Goal: Contribute content: Add original content to the website for others to see

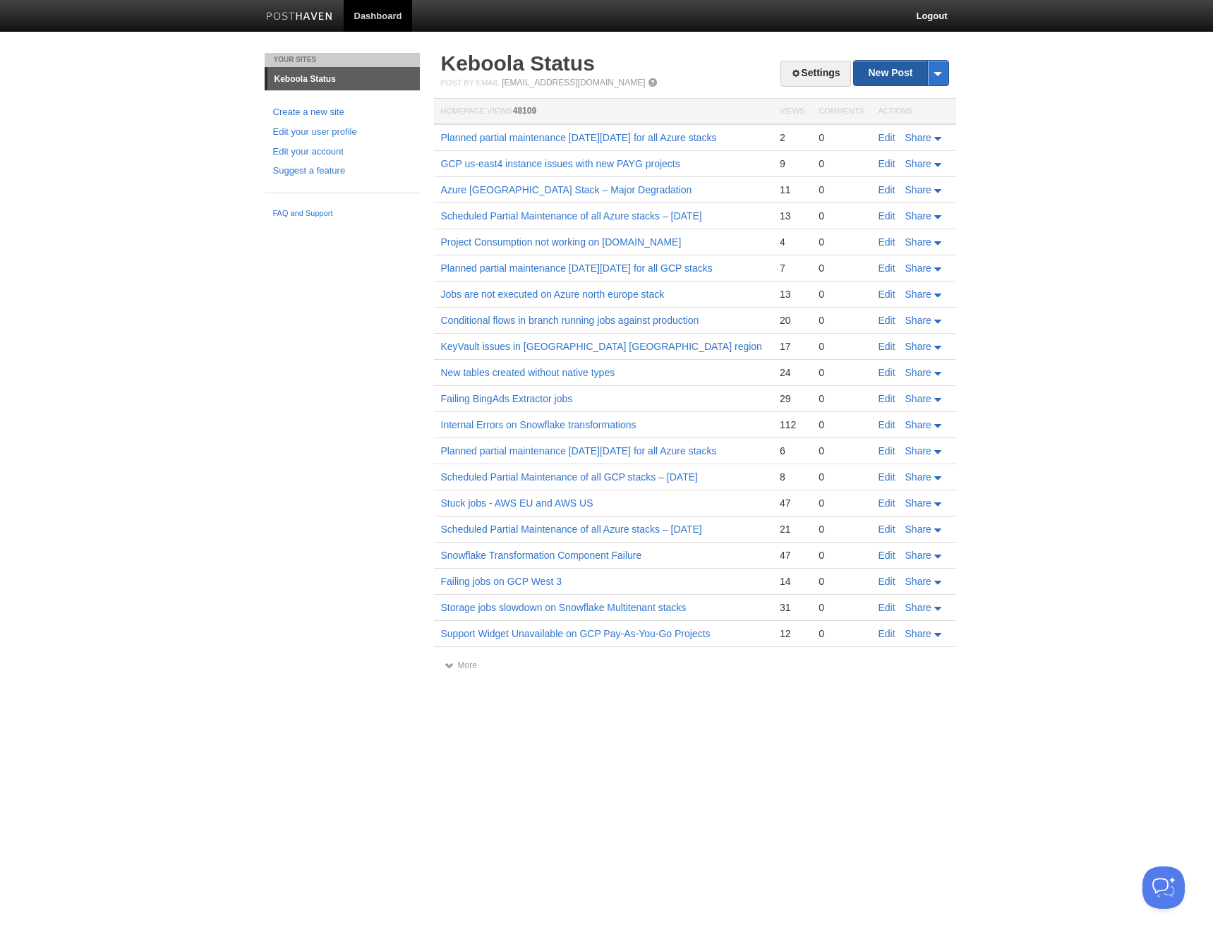
click at [882, 66] on link "New Post" at bounding box center [901, 73] width 94 height 25
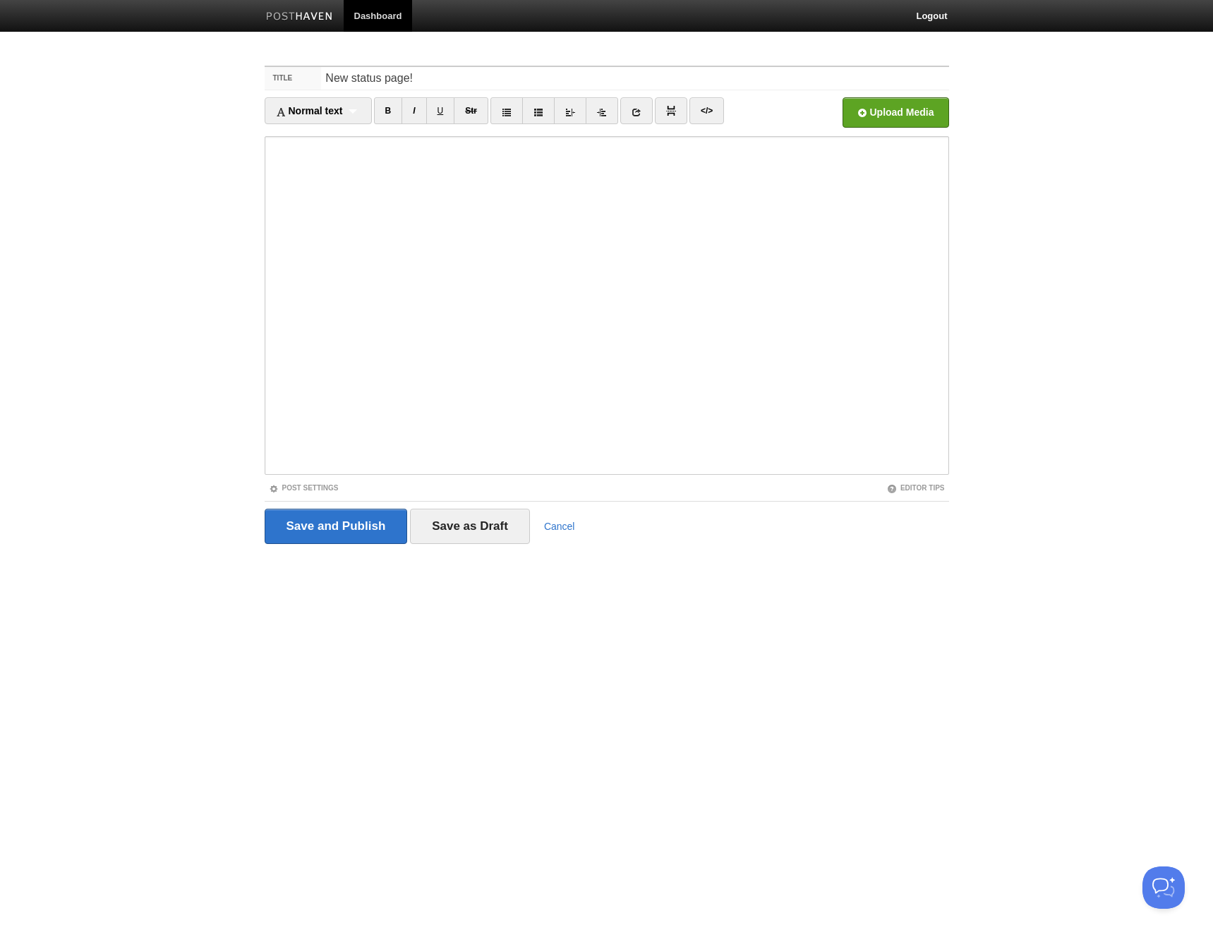
type input "New status page!"
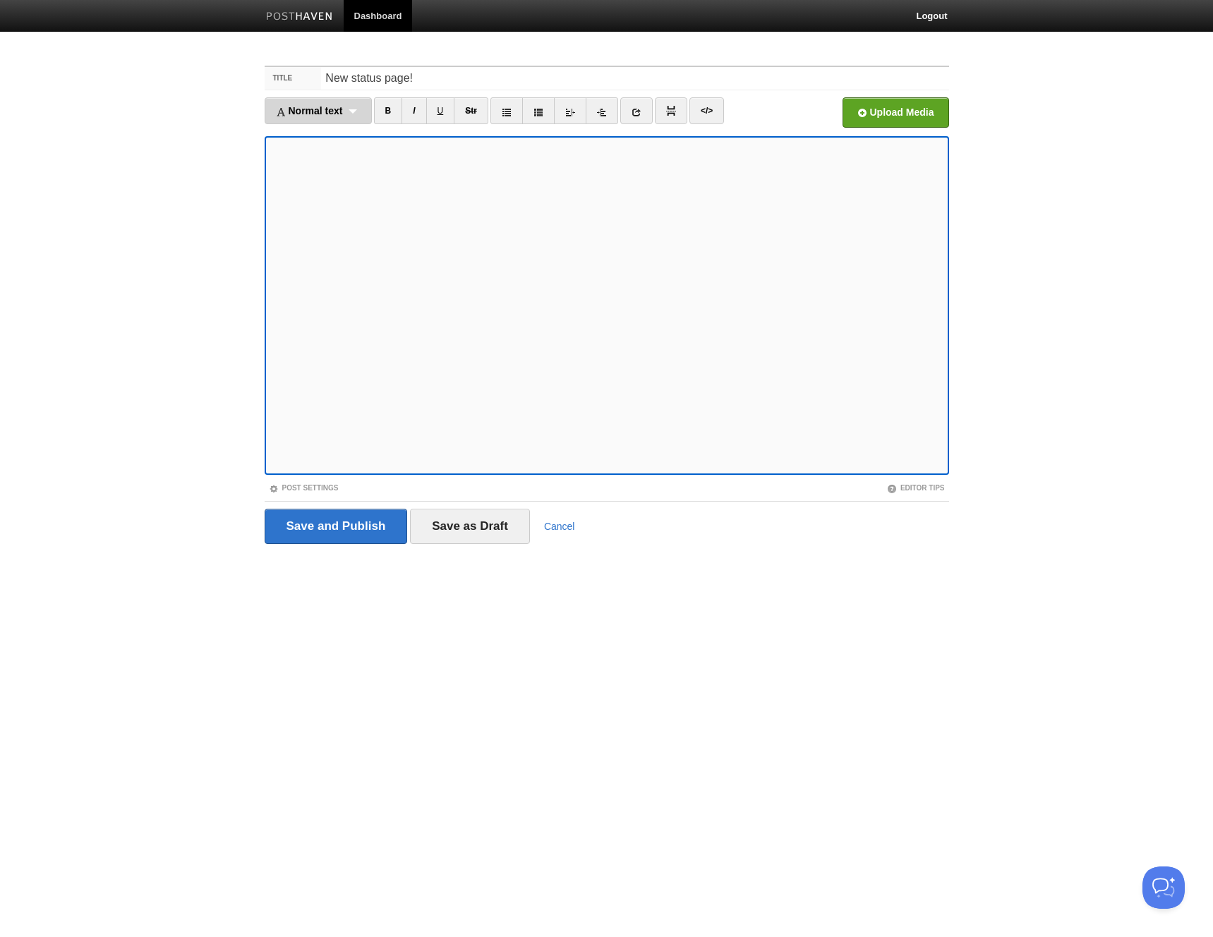
click at [339, 109] on span "Normal text" at bounding box center [309, 110] width 67 height 11
click at [453, 528] on input "Save as Draft" at bounding box center [470, 526] width 120 height 35
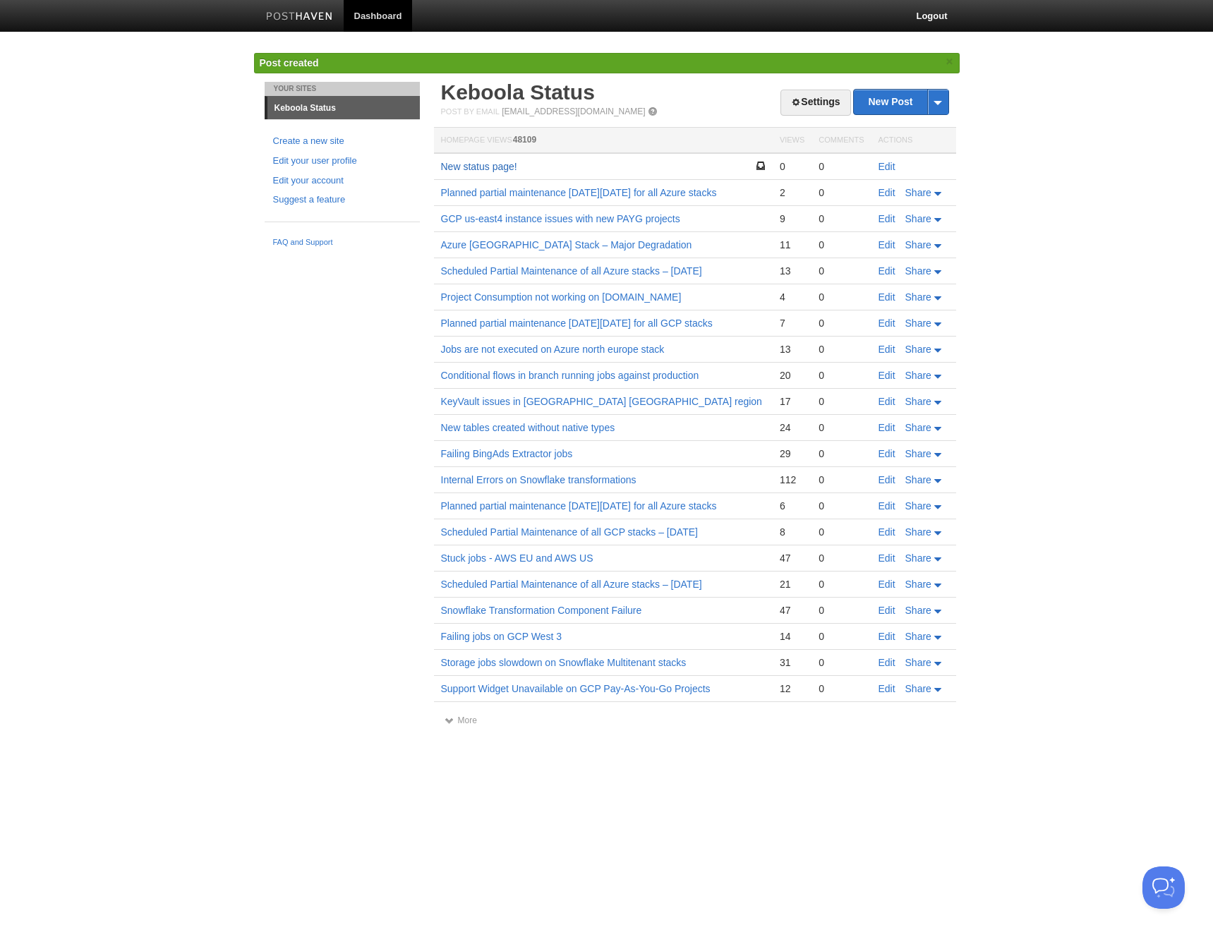
click at [464, 166] on link "New status page!" at bounding box center [479, 166] width 76 height 11
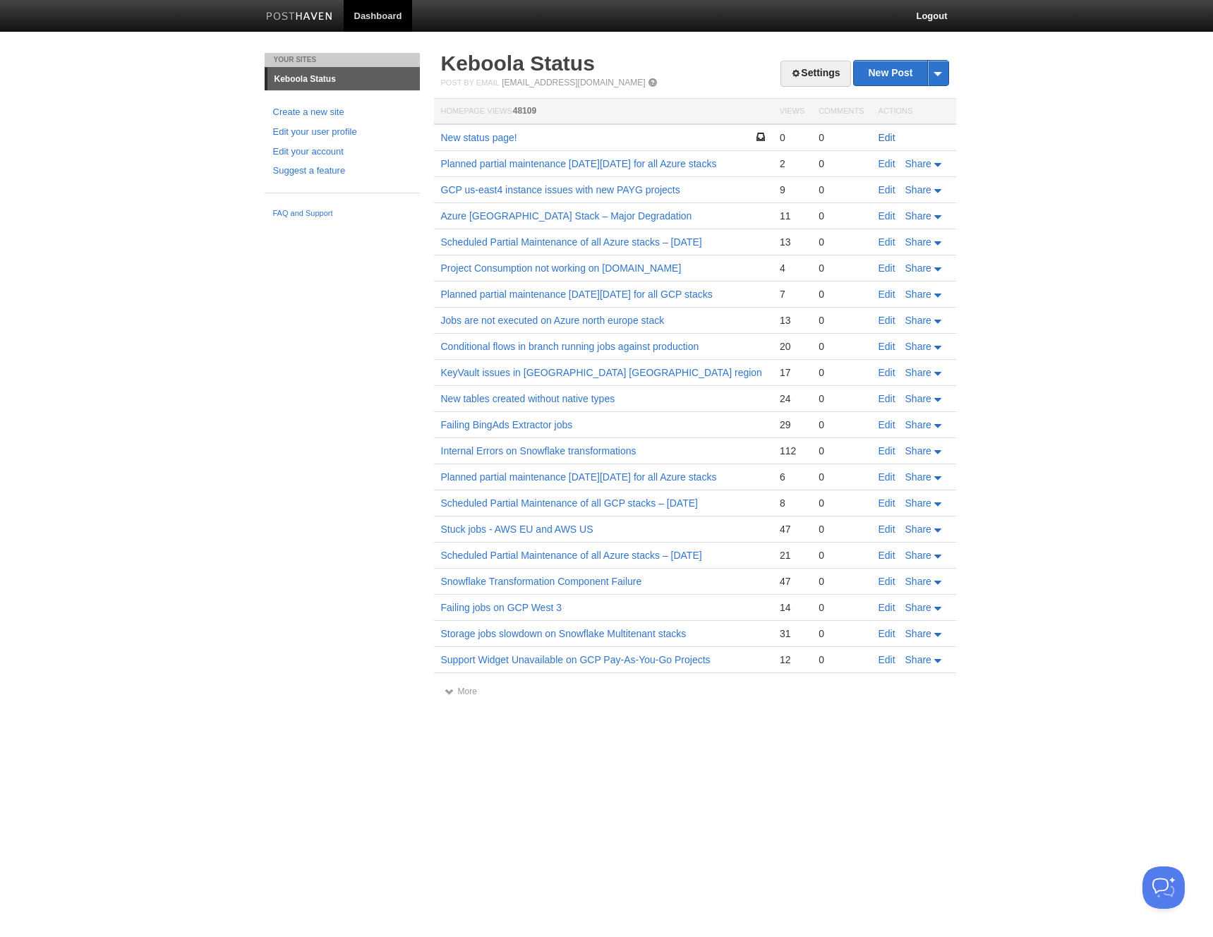
click at [884, 134] on link "Edit" at bounding box center [886, 137] width 17 height 11
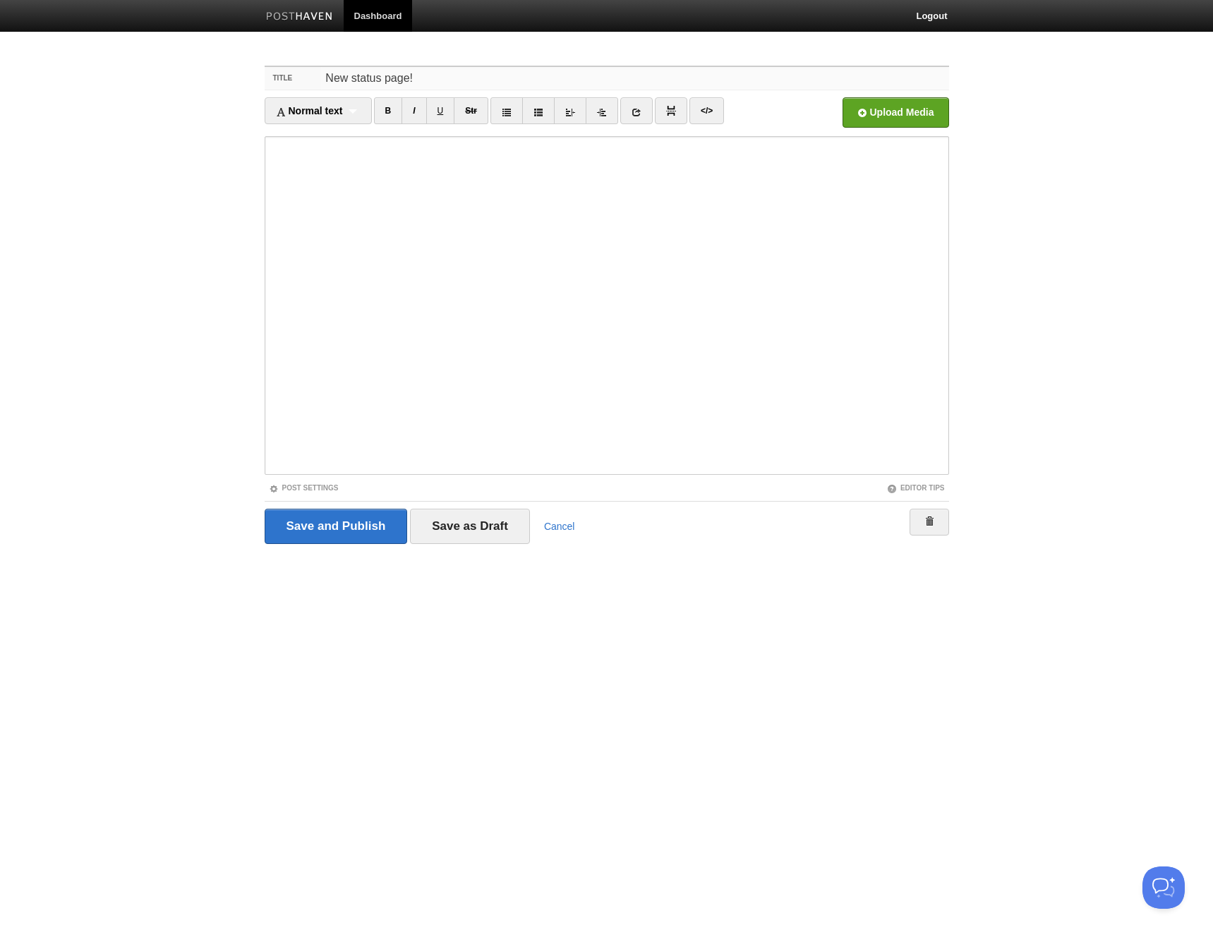
paste input "Closing This Chapter, Opening a New One"
click at [400, 131] on div "Normal text Normal text Heading 1 Heading 2 Heading 3 B I U Str × </>" at bounding box center [607, 116] width 684 height 39
click at [474, 80] on input "Closing This Chapter, Opening a New One" at bounding box center [634, 78] width 627 height 23
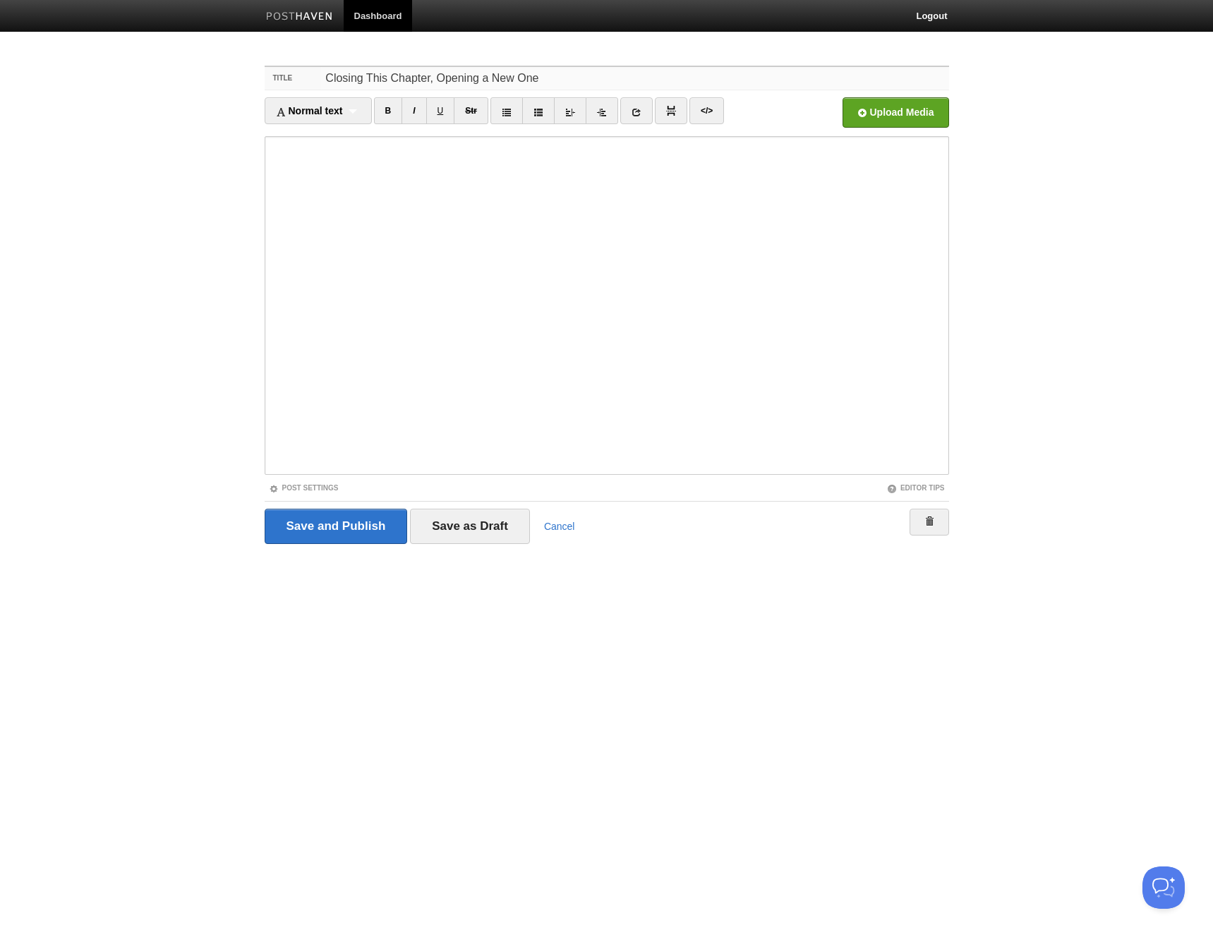
paste input "We’ve Moved Our Status Updates"
type input "We’ve Moved Our Status Updates"
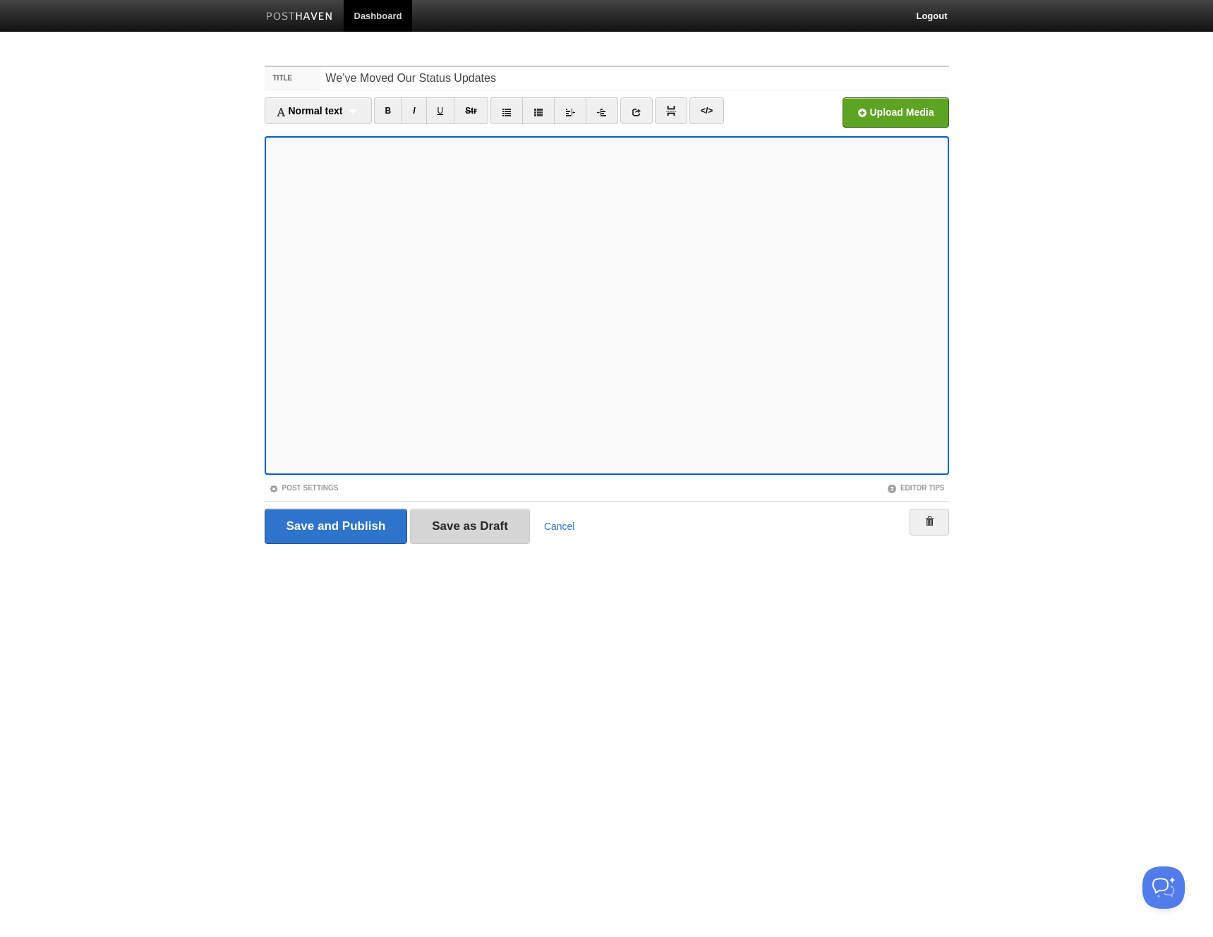
click at [468, 521] on input "Save as Draft" at bounding box center [470, 526] width 120 height 35
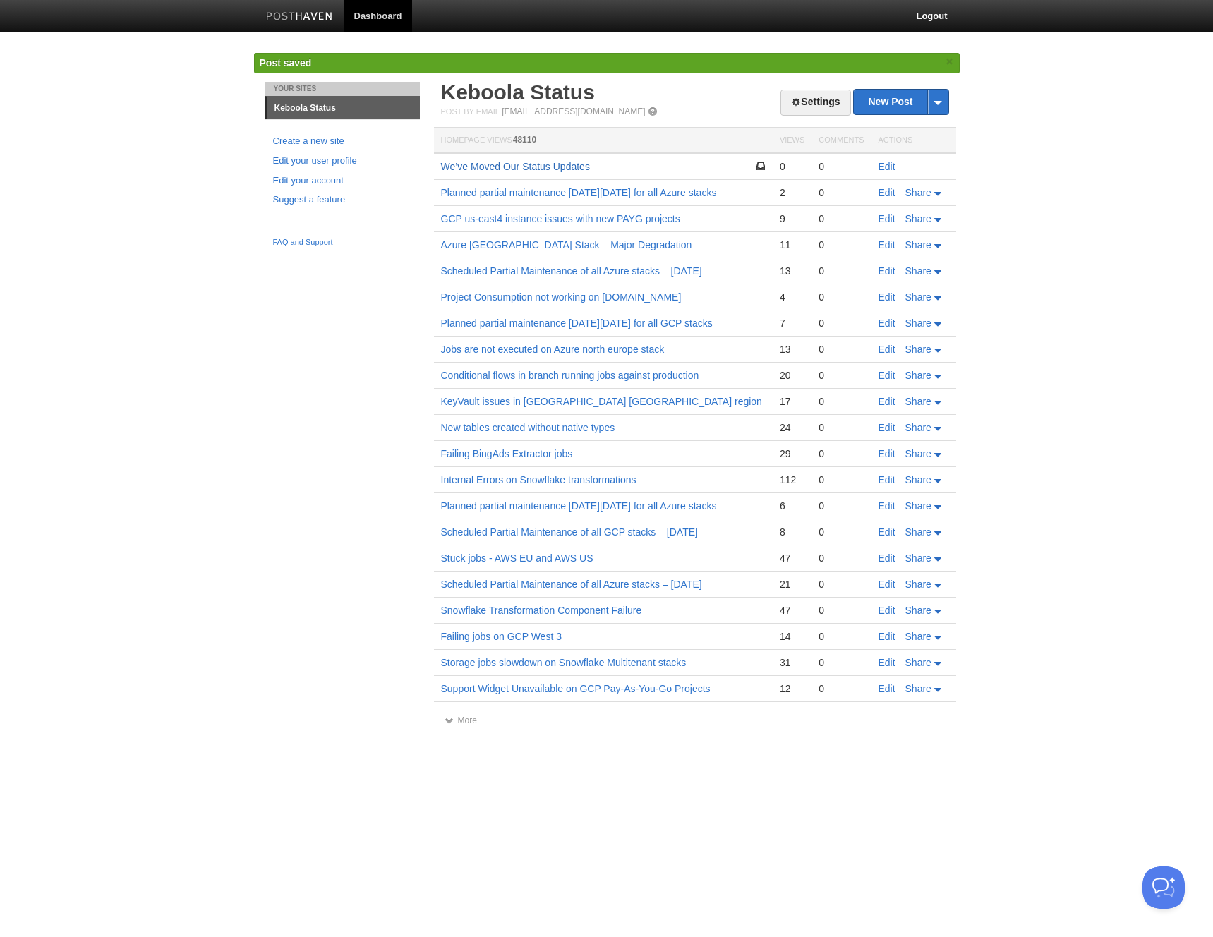
click at [541, 163] on link "We’ve Moved Our Status Updates" at bounding box center [515, 166] width 149 height 11
